Goal: Information Seeking & Learning: Check status

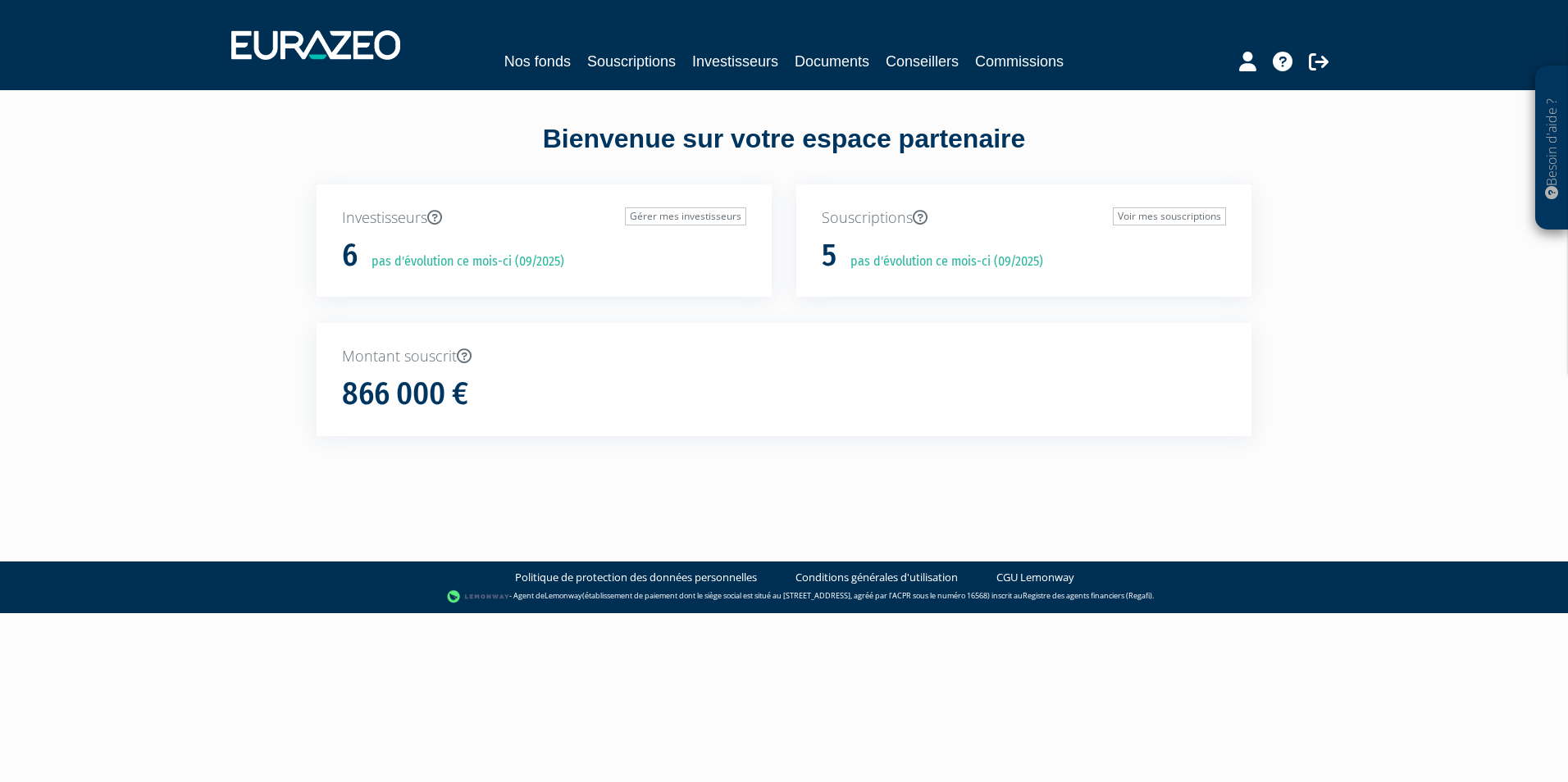
click at [534, 268] on p "pas d'évolution ce mois-ci (09/2025)" at bounding box center [462, 262] width 204 height 19
click at [557, 54] on link "Nos fonds" at bounding box center [538, 62] width 67 height 23
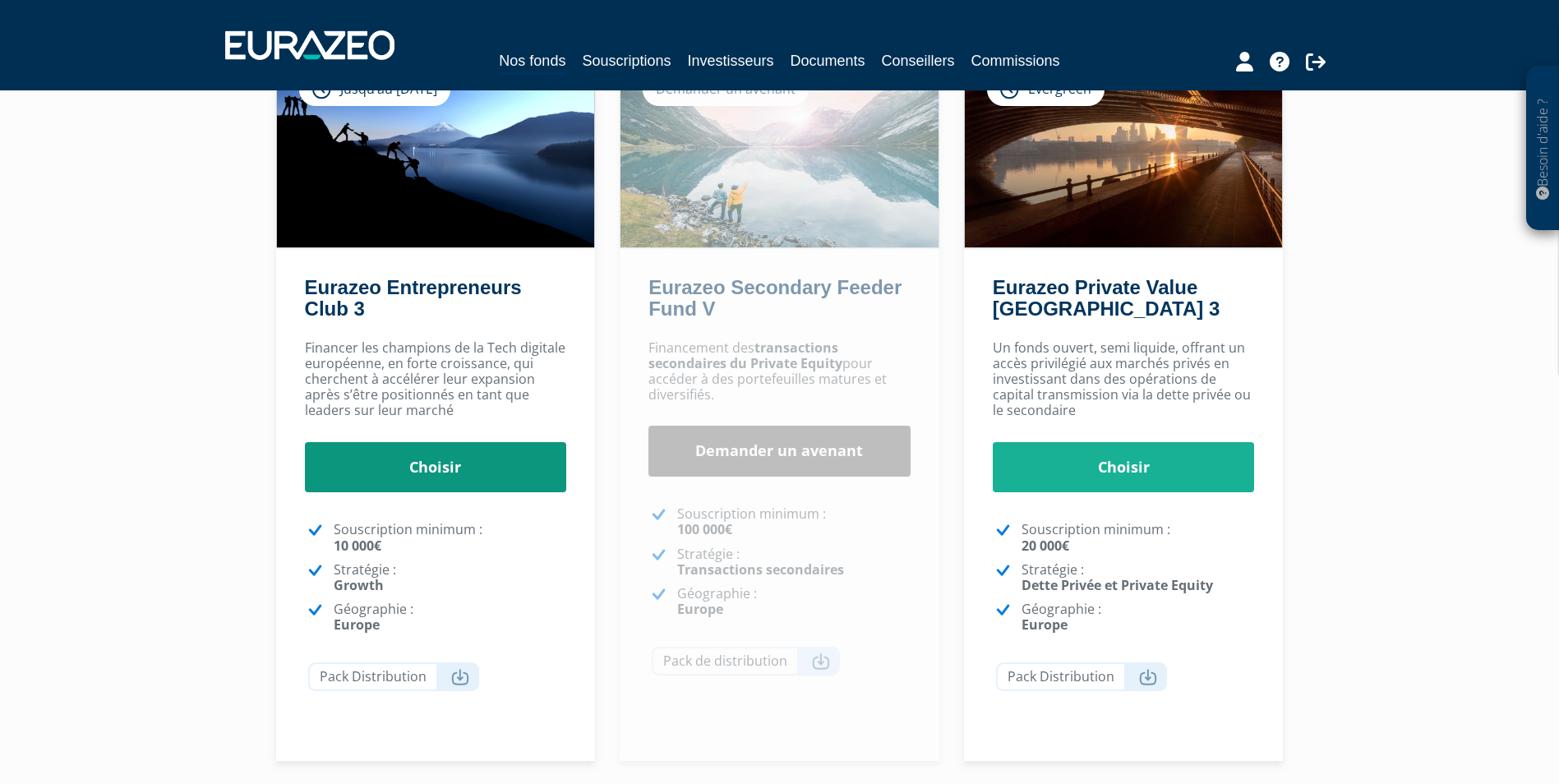
scroll to position [165, 0]
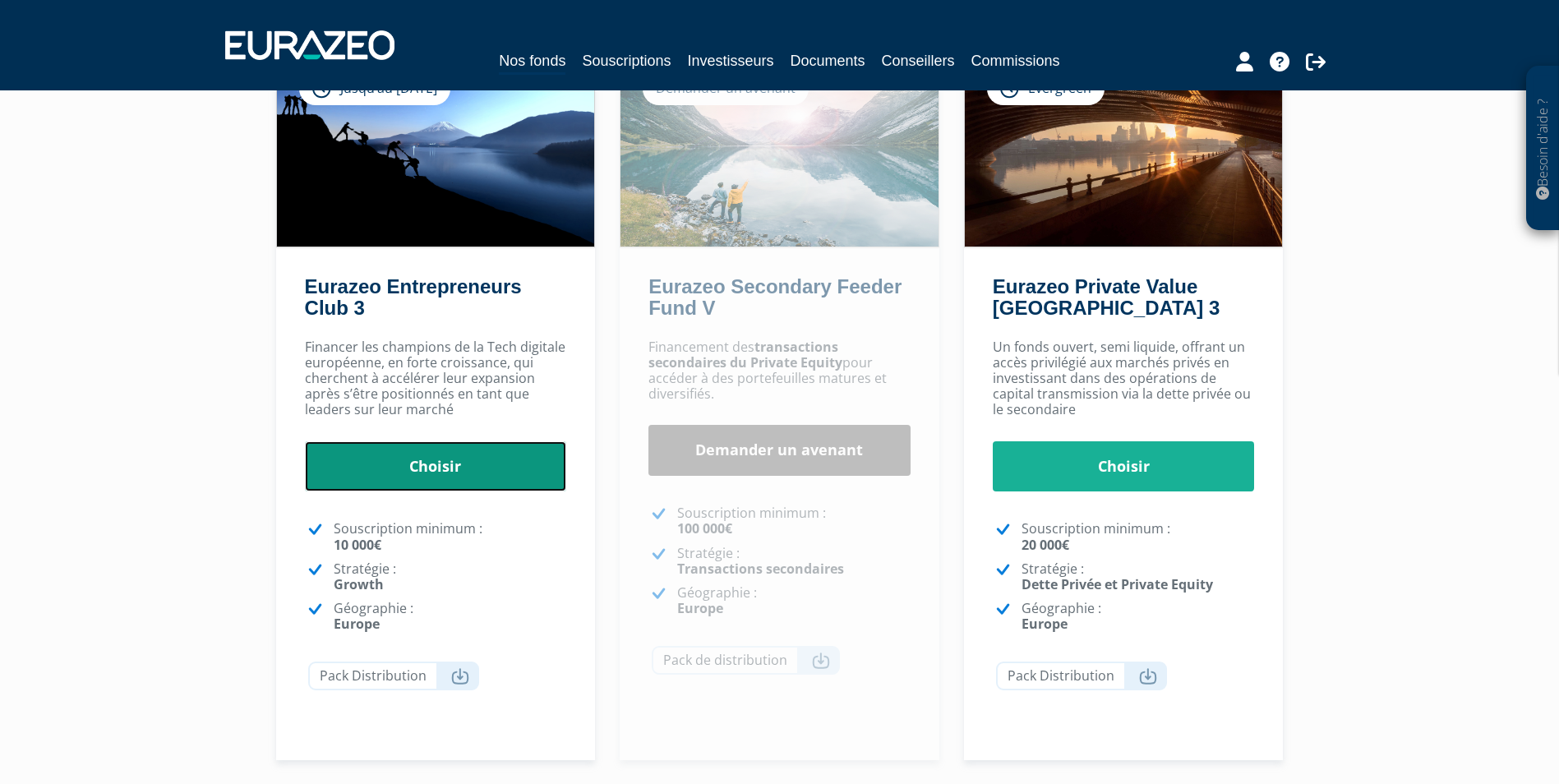
click at [471, 484] on link "Choisir" at bounding box center [436, 466] width 262 height 51
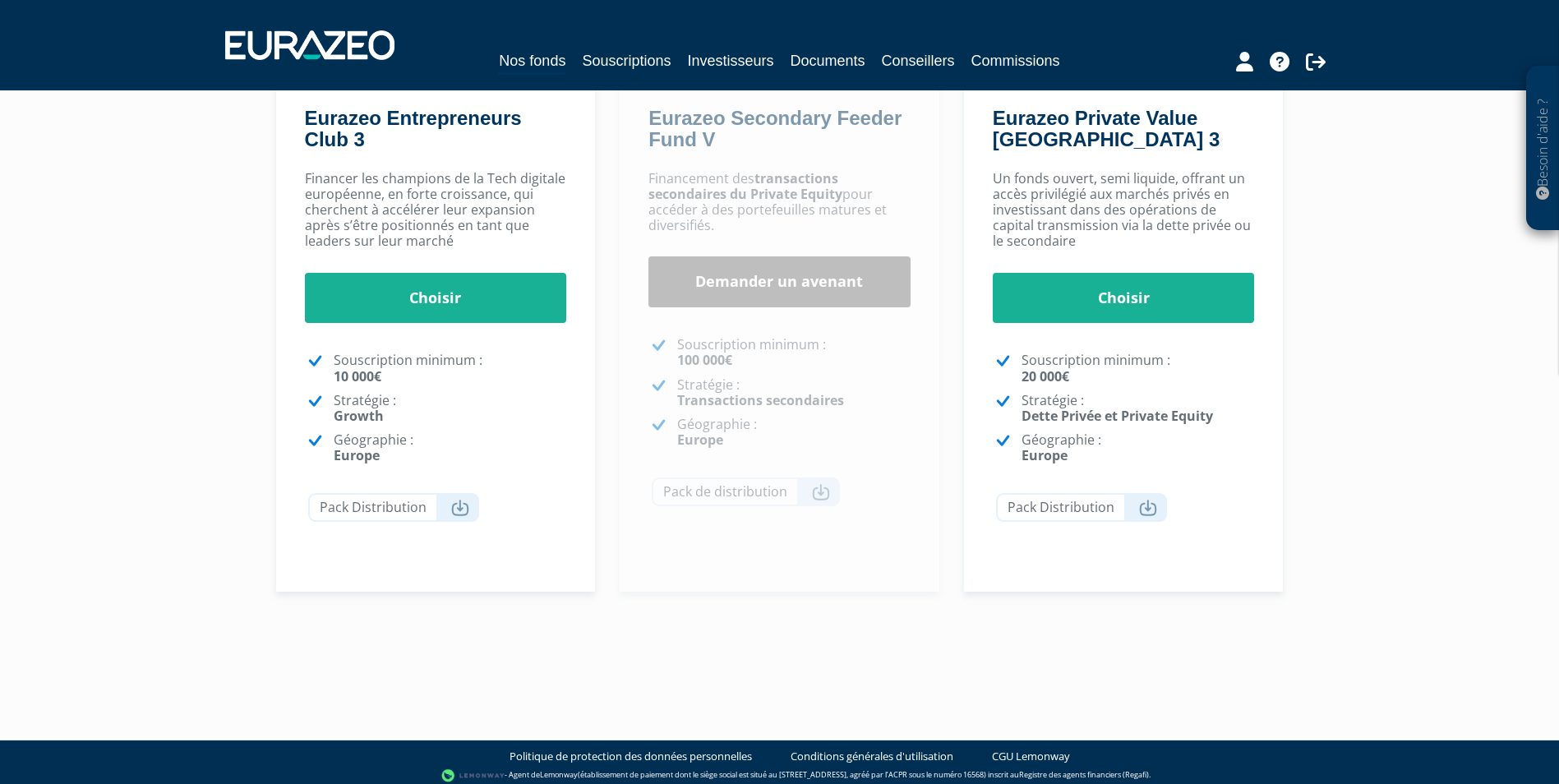
scroll to position [341, 0]
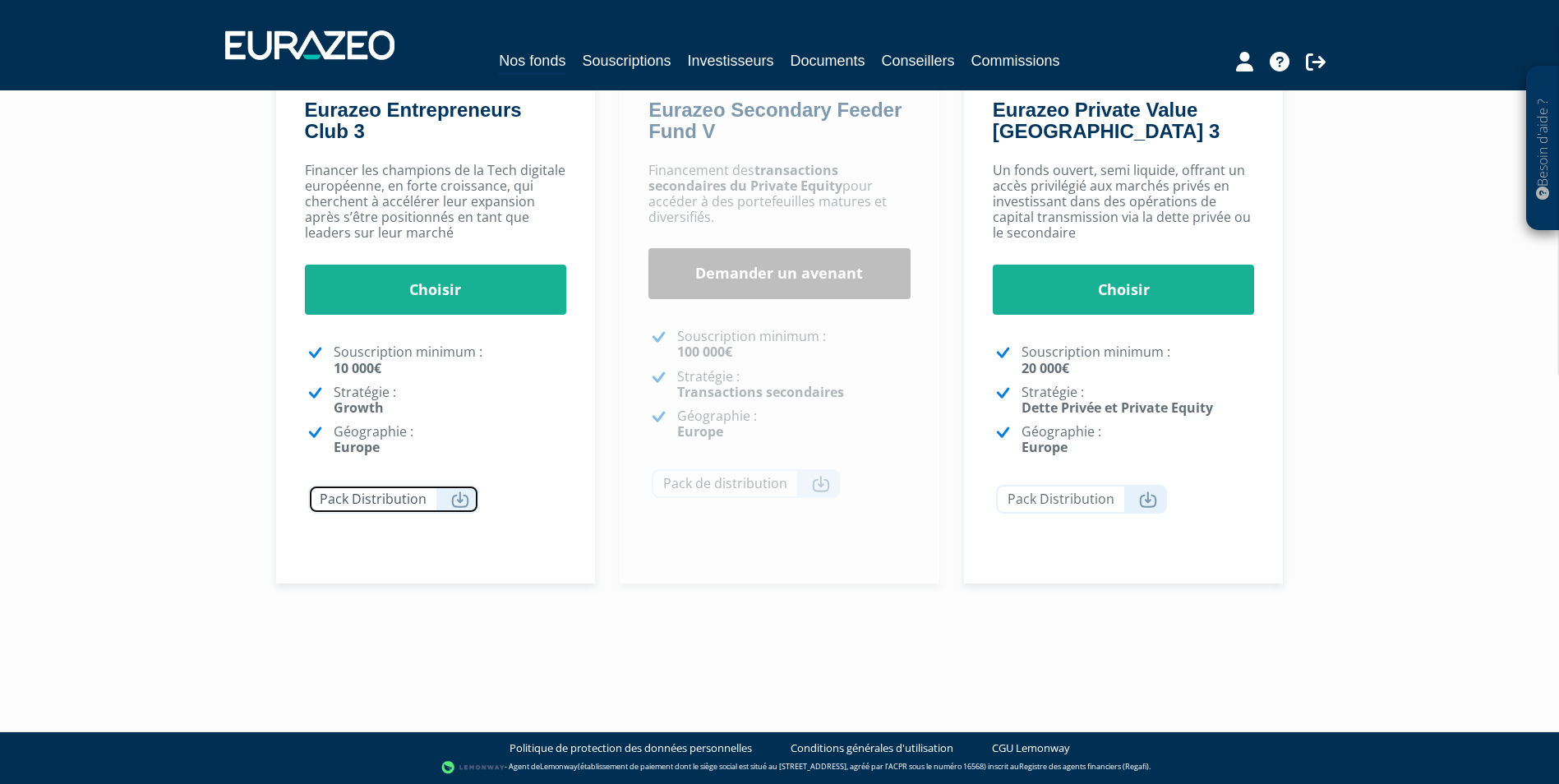
click at [444, 505] on link "Pack Distribution" at bounding box center [393, 500] width 171 height 29
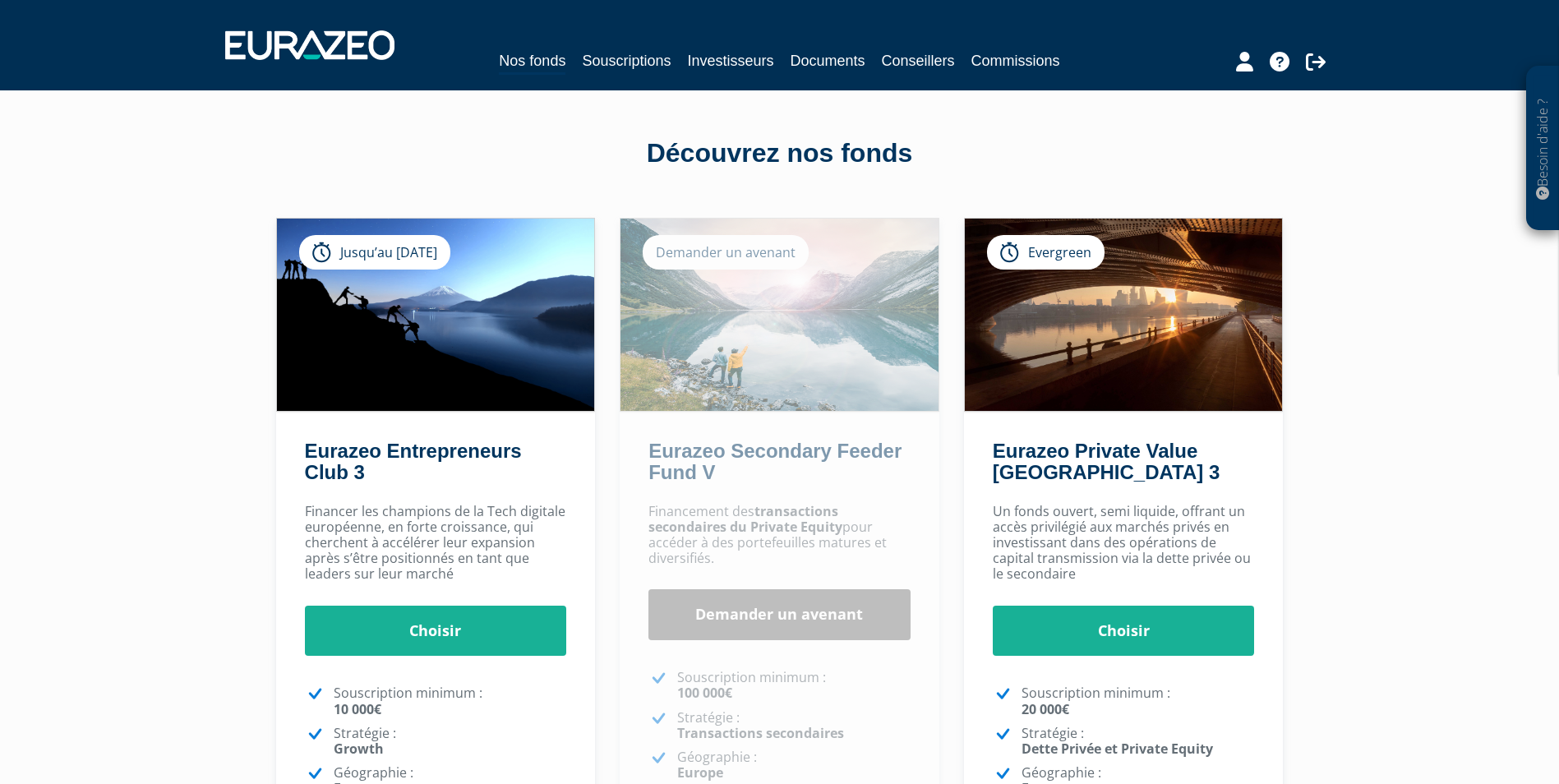
drag, startPoint x: 1460, startPoint y: 128, endPoint x: 1354, endPoint y: 117, distance: 106.6
click at [1460, 128] on div "Besoin d'aide ? × J'ai besoin d'aide Si vous avez une question à propos du fonc…" at bounding box center [779, 503] width 1559 height 1007
click at [1238, 66] on icon at bounding box center [1244, 61] width 17 height 20
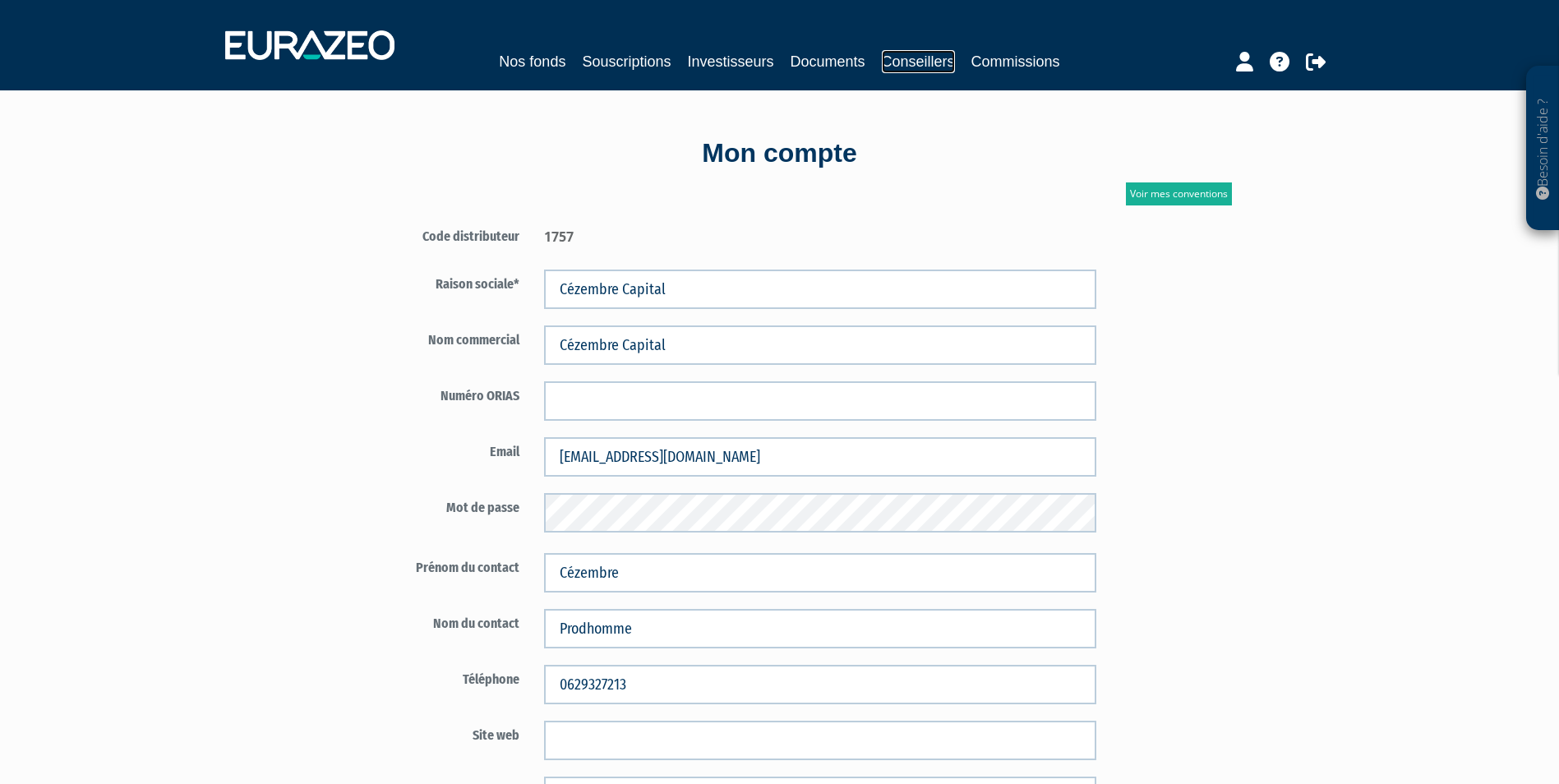
click at [906, 67] on link "Conseillers" at bounding box center [918, 62] width 73 height 23
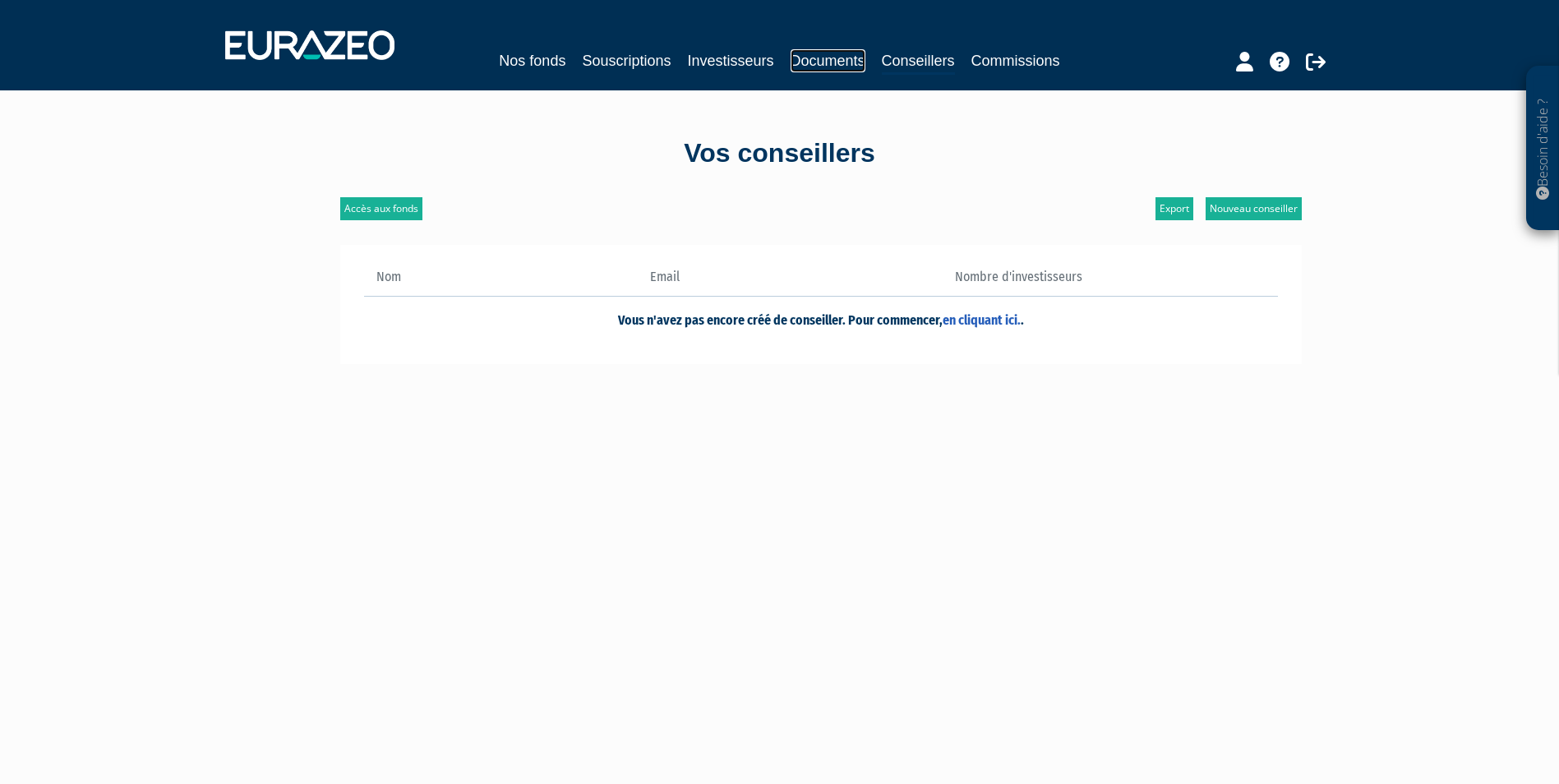
click at [835, 66] on link "Documents" at bounding box center [828, 61] width 75 height 23
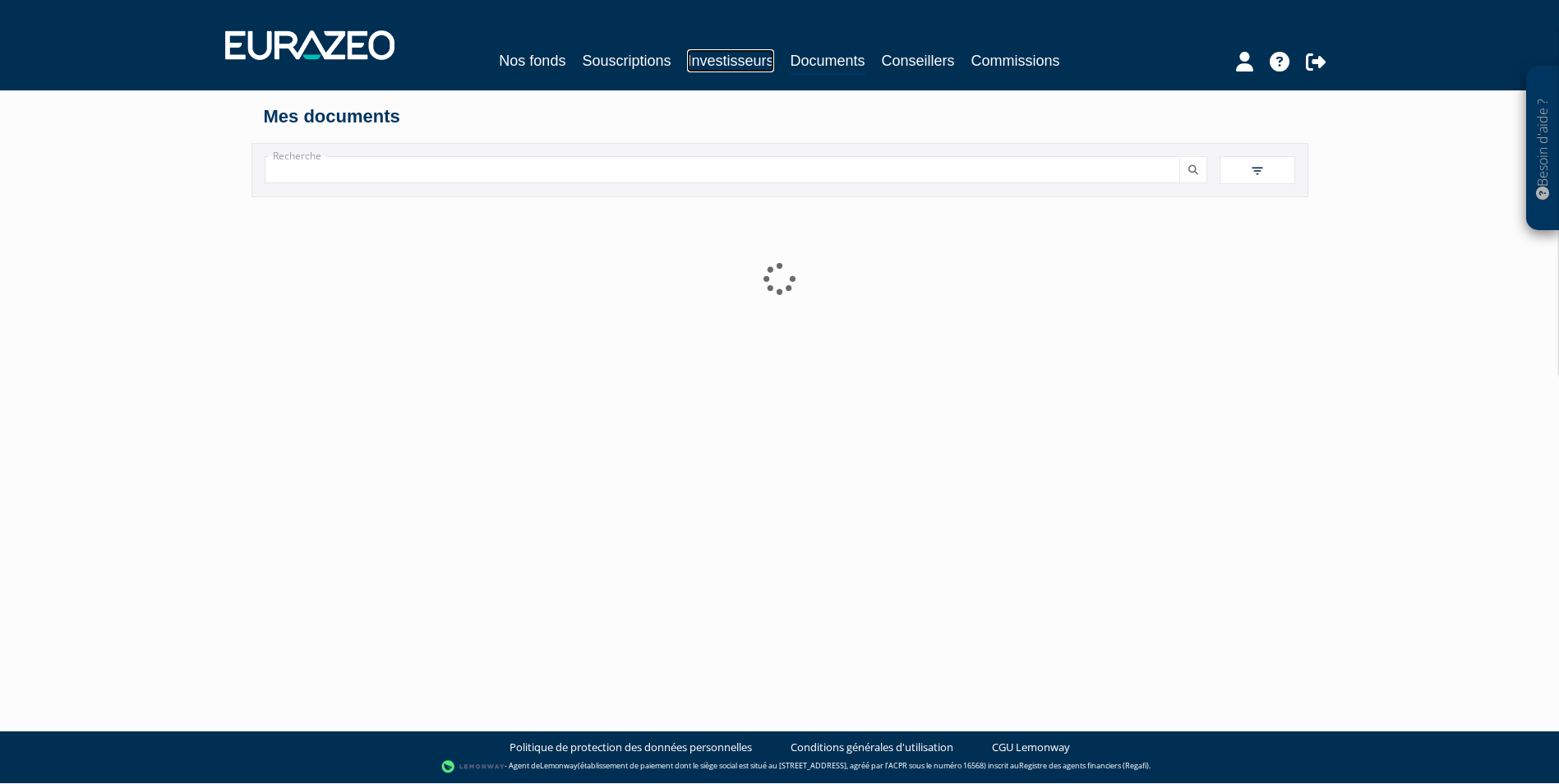
click at [750, 62] on link "Investisseurs" at bounding box center [730, 61] width 87 height 23
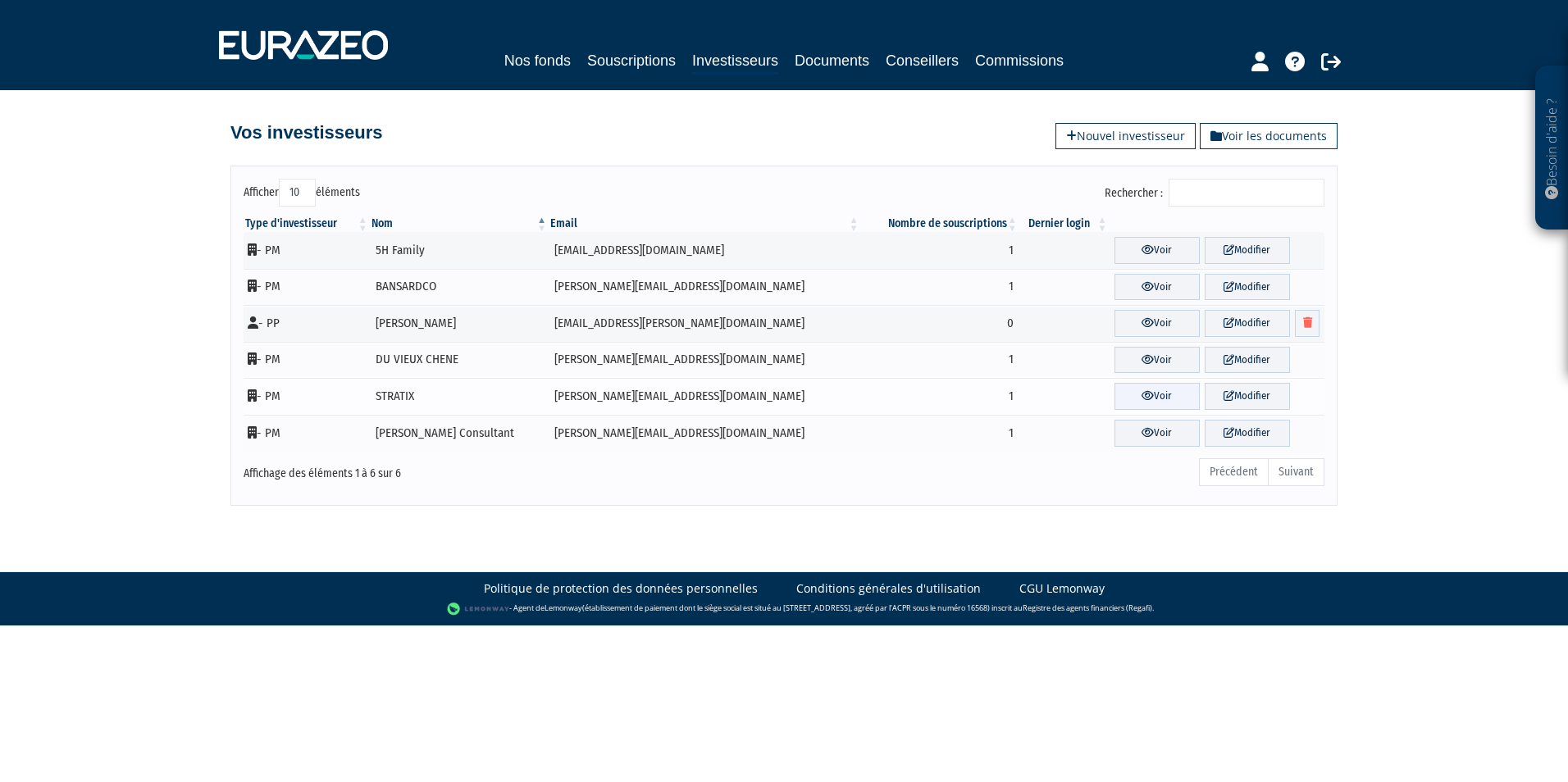
click at [1158, 396] on link "Voir" at bounding box center [1157, 397] width 85 height 27
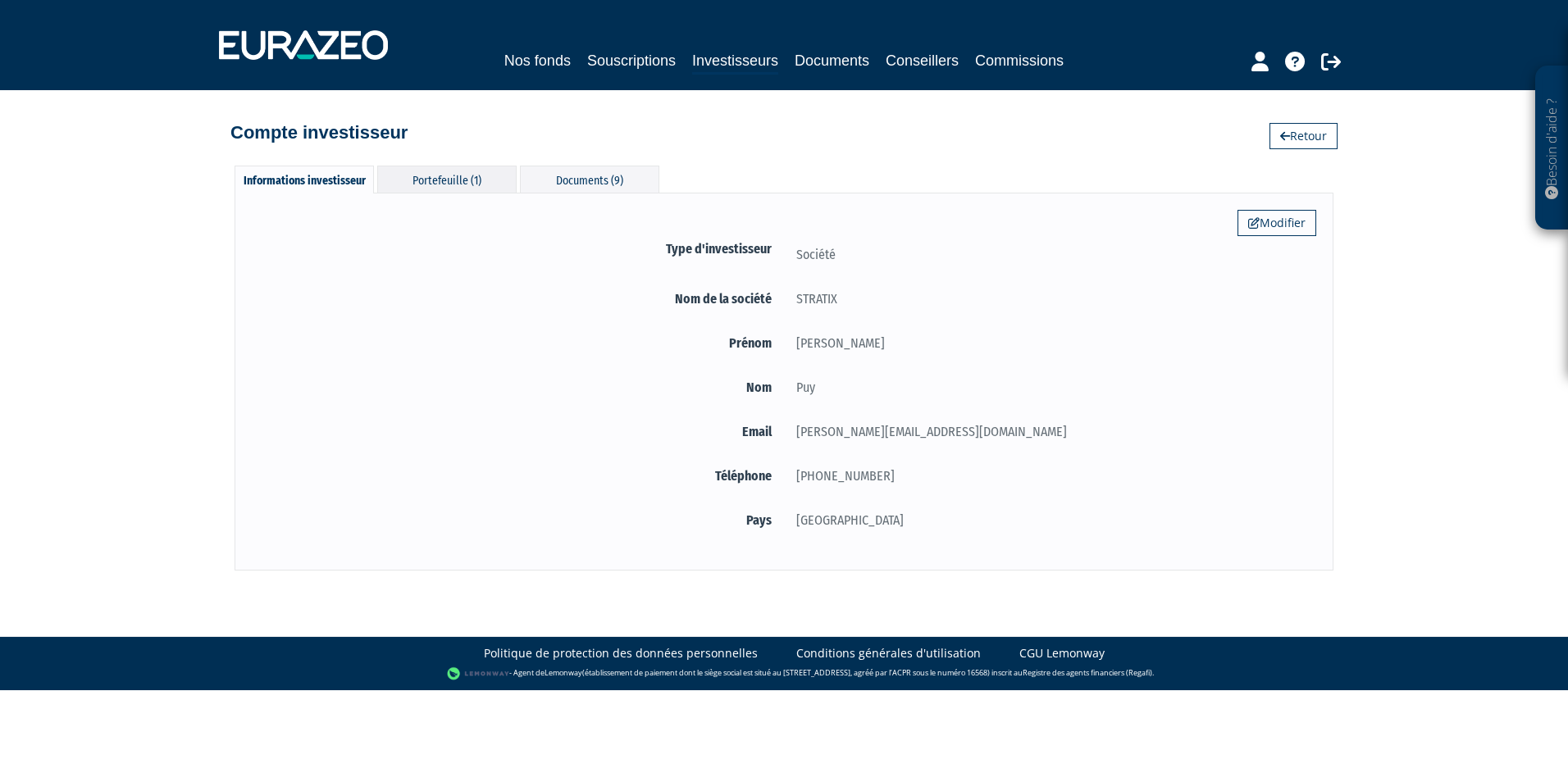
click at [495, 180] on div "Portefeuille (1)" at bounding box center [446, 179] width 139 height 27
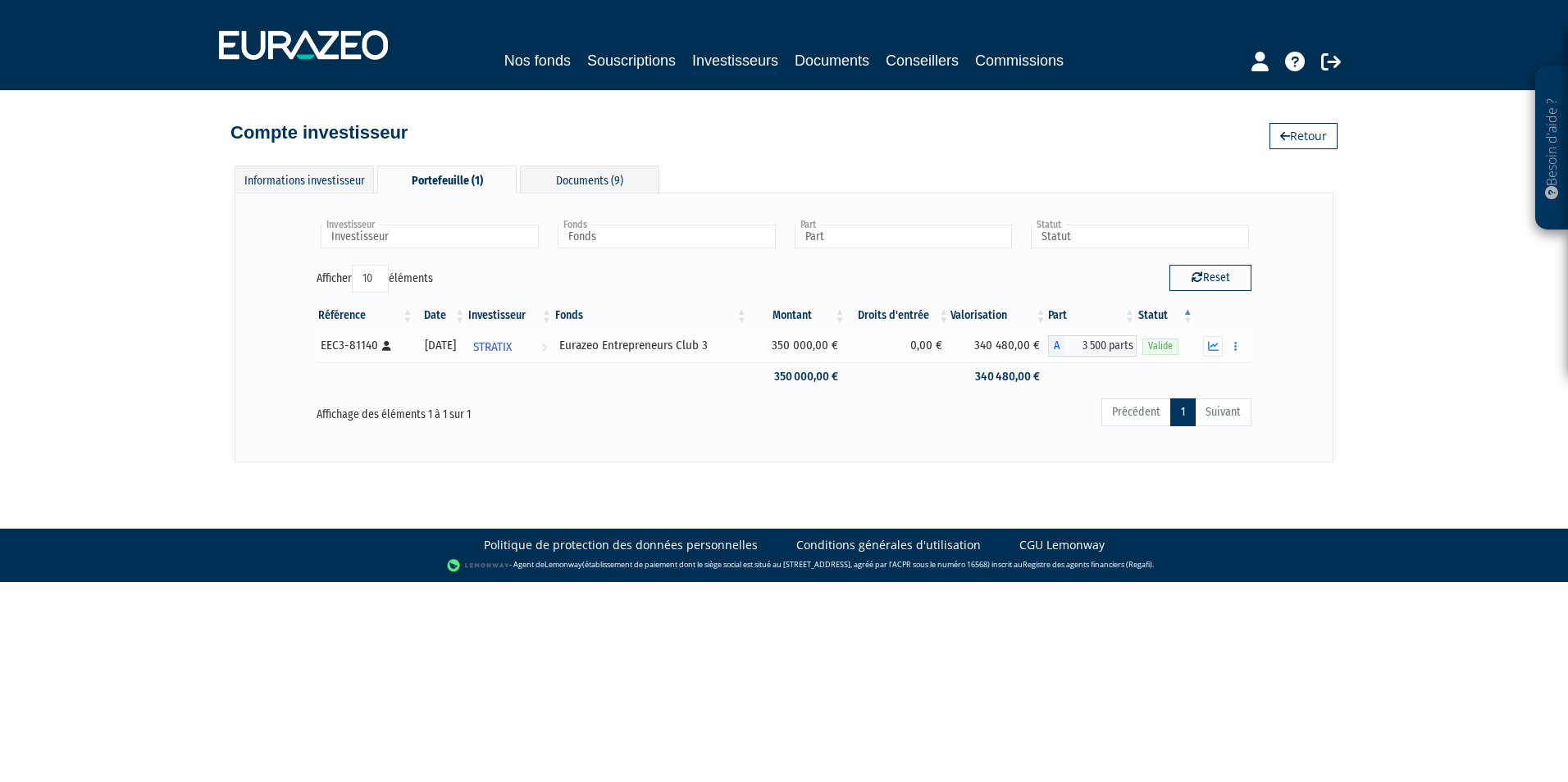
click at [614, 346] on div "Eurazeo Entrepreneurs Club 3" at bounding box center [651, 345] width 184 height 17
click at [1220, 351] on button "button" at bounding box center [1212, 346] width 20 height 21
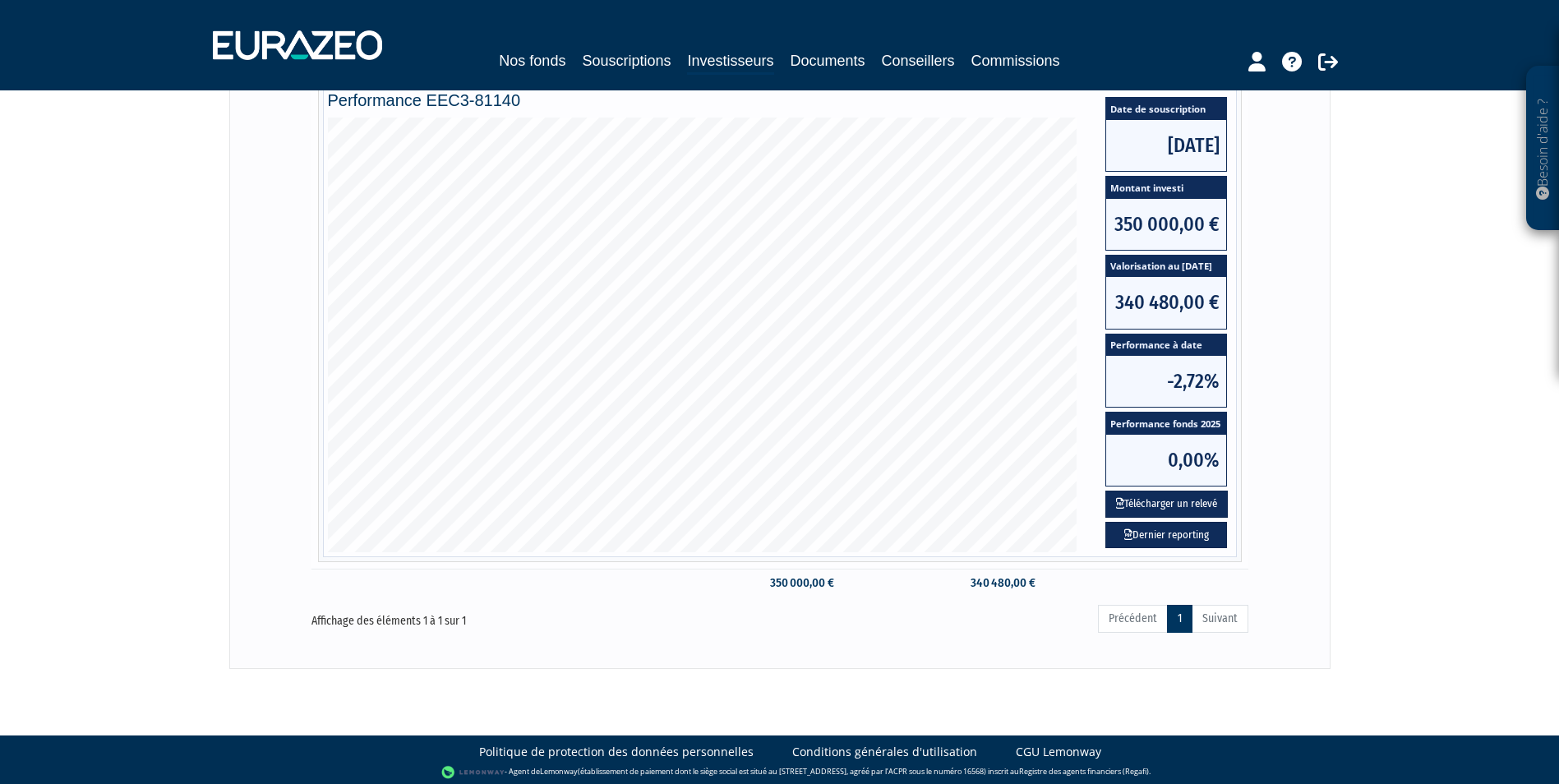
scroll to position [310, 0]
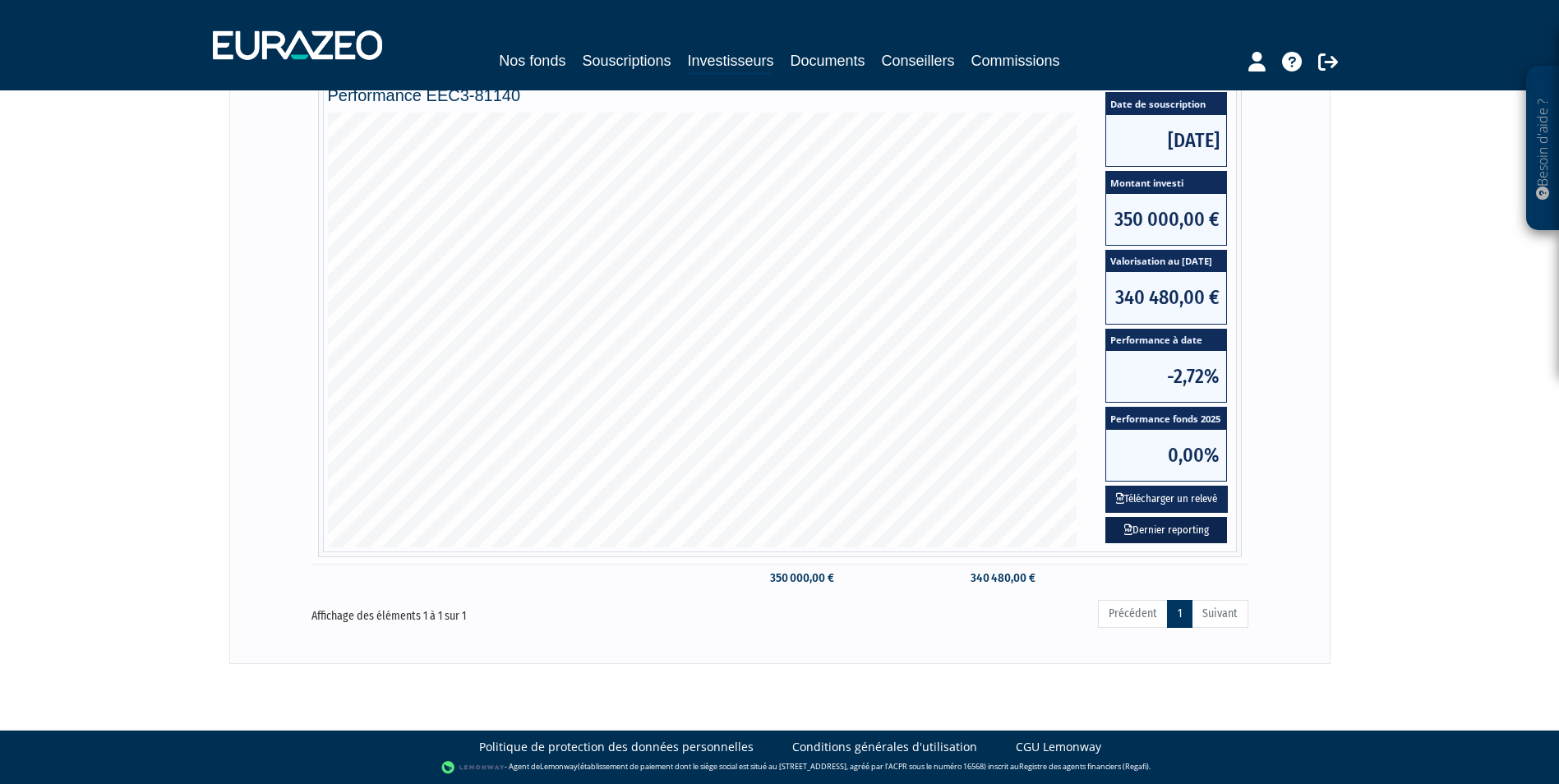
click at [1190, 528] on link "Dernier reporting" at bounding box center [1166, 530] width 122 height 27
